Goal: Transaction & Acquisition: Purchase product/service

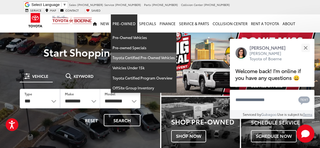
click at [143, 53] on link "Toyota Certified Pre-Owned Vehicles" at bounding box center [144, 58] width 66 height 10
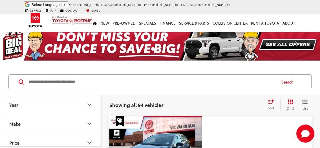
click at [272, 102] on icon "Select sort value" at bounding box center [271, 101] width 6 height 4
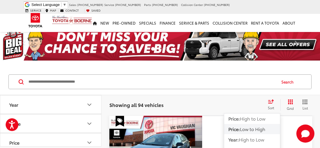
click at [257, 130] on span "Low to High" at bounding box center [252, 128] width 25 height 6
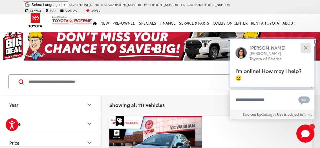
click at [308, 48] on button "Close" at bounding box center [306, 48] width 12 height 12
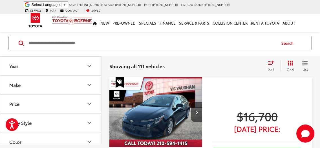
scroll to position [30, 0]
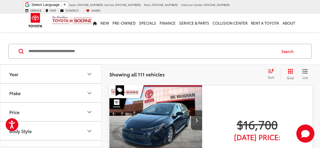
click at [203, 40] on div "Search" at bounding box center [160, 51] width 320 height 26
